Goal: Task Accomplishment & Management: Use online tool/utility

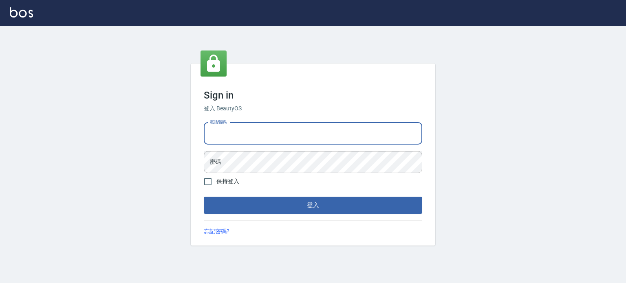
click at [289, 134] on input "電話號碼" at bounding box center [313, 134] width 219 height 22
type input "0953539532"
click at [204, 197] on button "登入" at bounding box center [313, 205] width 219 height 17
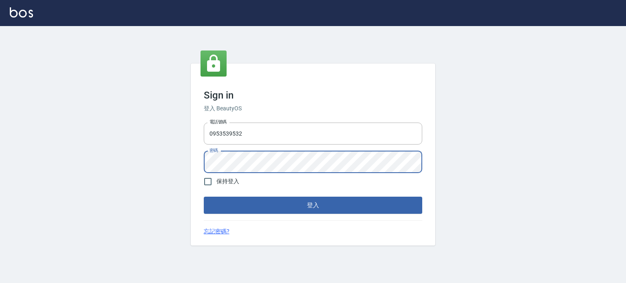
click at [204, 197] on button "登入" at bounding box center [313, 205] width 219 height 17
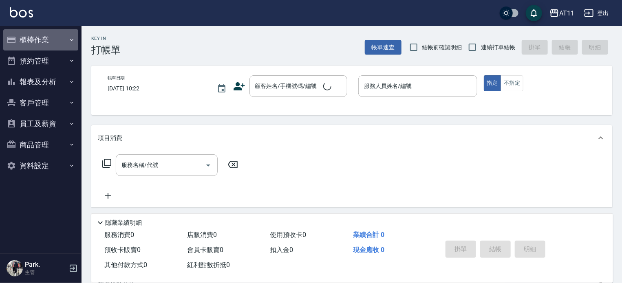
click at [39, 35] on button "櫃檯作業" at bounding box center [40, 39] width 75 height 21
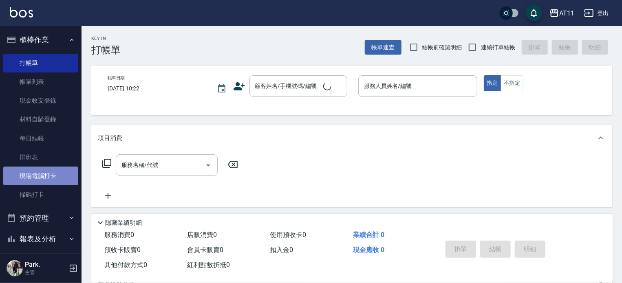
click at [60, 174] on link "現場電腦打卡" at bounding box center [40, 176] width 75 height 19
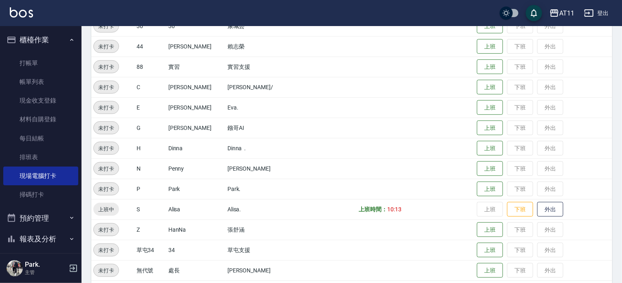
scroll to position [245, 0]
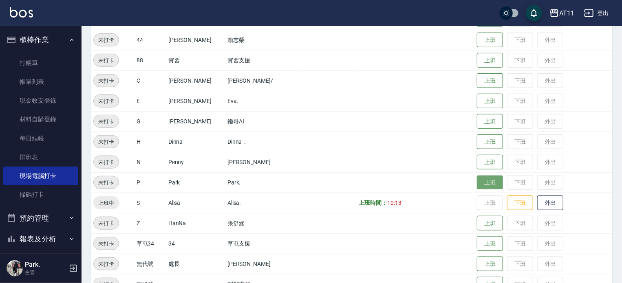
click at [477, 181] on button "上班" at bounding box center [490, 183] width 26 height 14
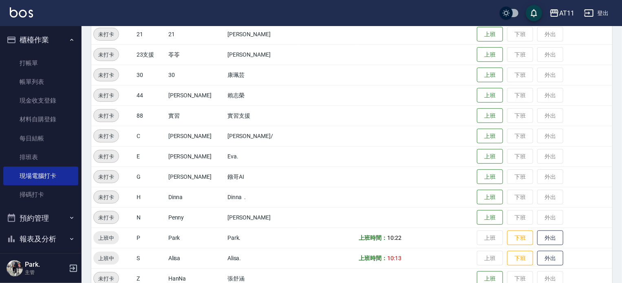
scroll to position [184, 0]
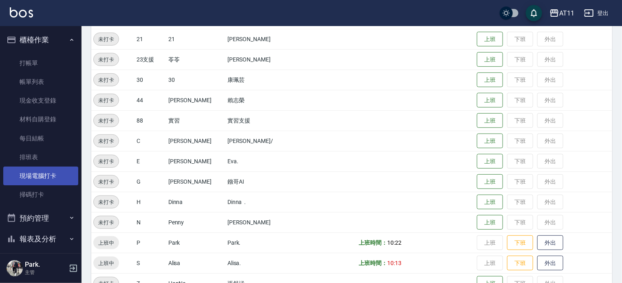
click at [48, 178] on link "現場電腦打卡" at bounding box center [40, 176] width 75 height 19
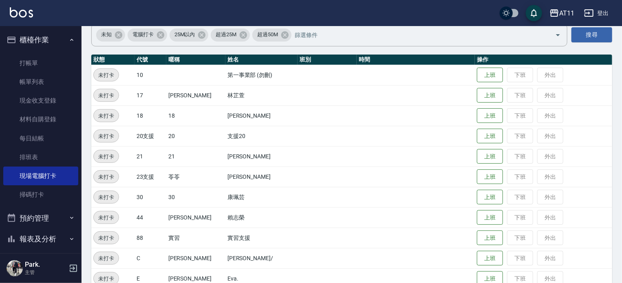
scroll to position [62, 0]
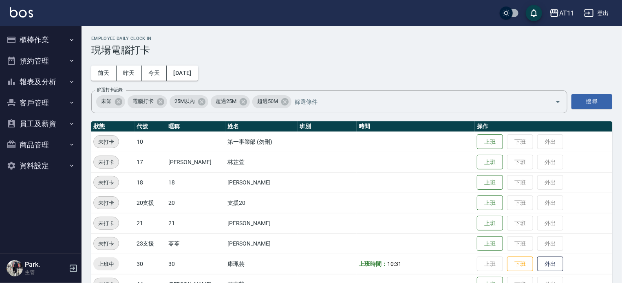
click at [50, 41] on button "櫃檯作業" at bounding box center [40, 39] width 75 height 21
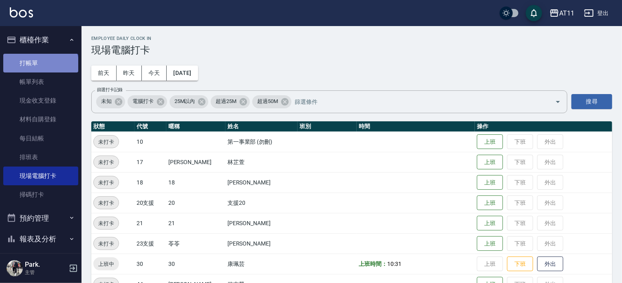
click at [40, 65] on link "打帳單" at bounding box center [40, 63] width 75 height 19
